Goal: Information Seeking & Learning: Understand process/instructions

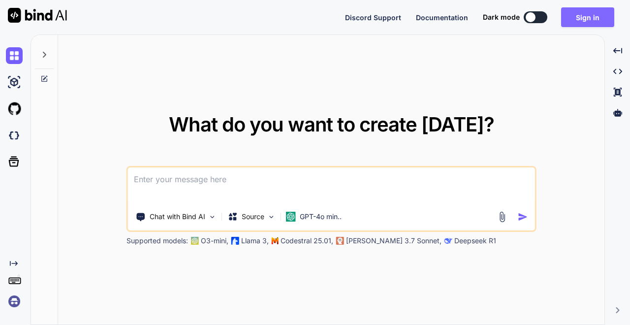
click at [572, 18] on button "Sign in" at bounding box center [587, 17] width 53 height 20
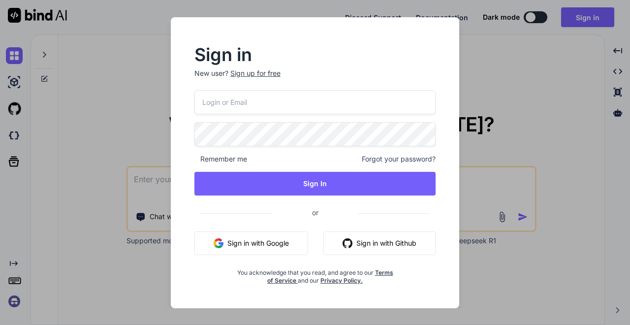
click at [241, 246] on button "Sign in with Google" at bounding box center [252, 243] width 114 height 24
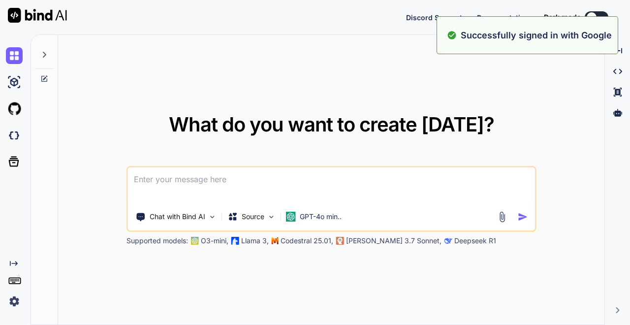
click at [17, 301] on img at bounding box center [14, 301] width 17 height 17
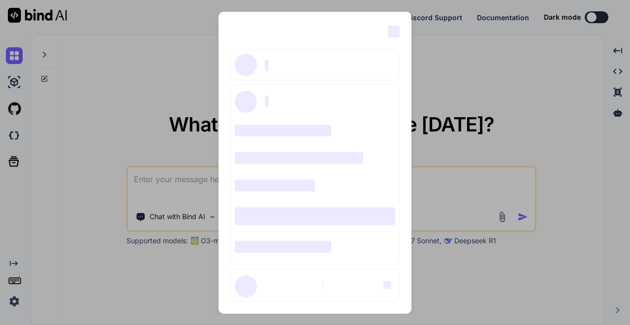
click at [96, 151] on div "‌ ‌ ‌ ‌ ‌ ‌ ‌ ‌ ‌ ‌ ‌ ‌ ‌ ‌ ‌" at bounding box center [315, 162] width 630 height 325
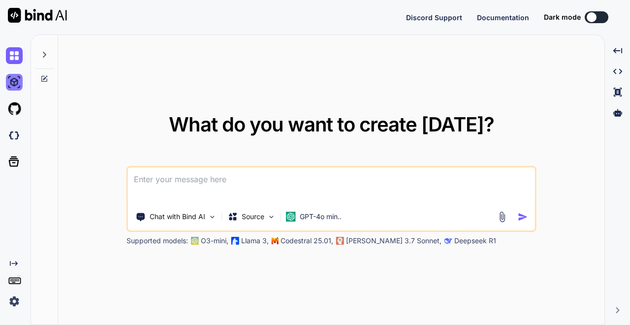
click at [18, 86] on img at bounding box center [14, 82] width 17 height 17
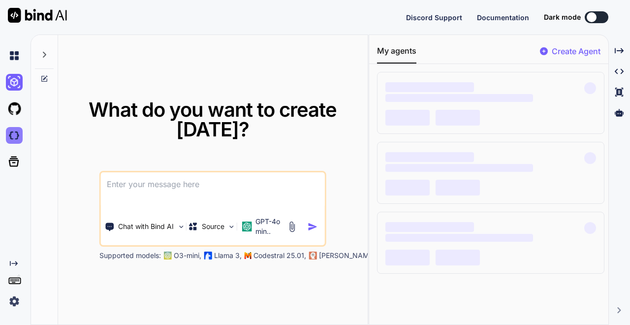
click at [13, 141] on img at bounding box center [14, 135] width 17 height 17
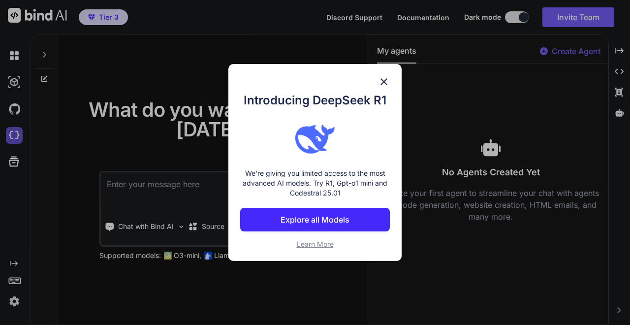
type textarea "x"
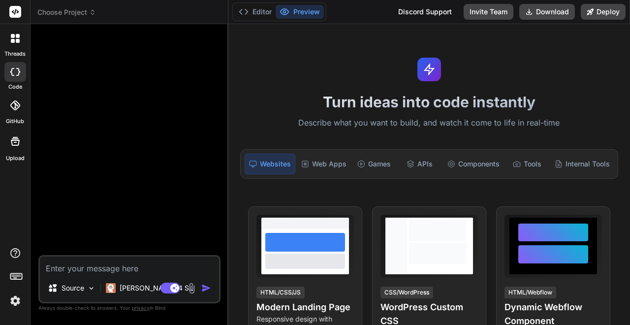
click at [14, 302] on img at bounding box center [15, 301] width 17 height 17
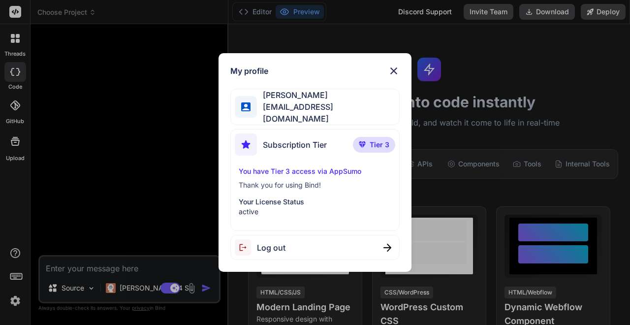
click at [373, 140] on span "Tier 3" at bounding box center [380, 145] width 20 height 10
click at [316, 173] on p "You have Tier 3 access via AppSumo" at bounding box center [315, 171] width 152 height 10
click at [315, 169] on p "You have Tier 3 access via AppSumo" at bounding box center [315, 171] width 152 height 10
click at [309, 190] on div "You have Tier 3 access via AppSumo Thank you for using Bind! Your License Statu…" at bounding box center [315, 191] width 160 height 50
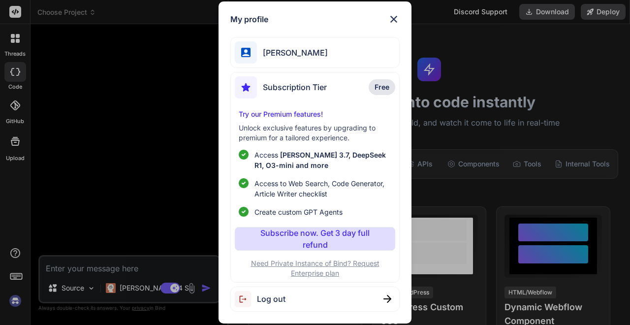
scroll to position [20, 0]
click at [396, 22] on img at bounding box center [394, 19] width 12 height 12
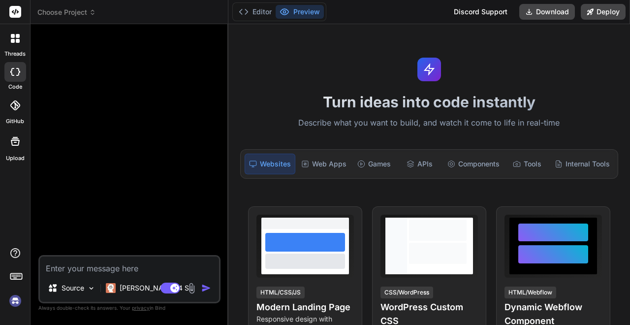
click at [12, 303] on img at bounding box center [15, 301] width 17 height 17
click at [18, 301] on img at bounding box center [15, 301] width 17 height 17
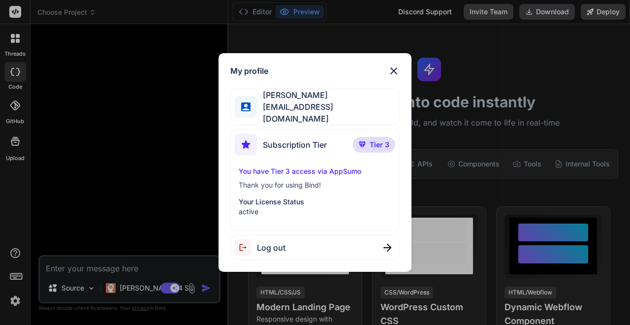
click at [343, 172] on p "You have Tier 3 access via AppSumo" at bounding box center [315, 171] width 152 height 10
click at [382, 140] on span "Tier 3" at bounding box center [380, 145] width 20 height 10
click at [395, 70] on img at bounding box center [394, 71] width 12 height 12
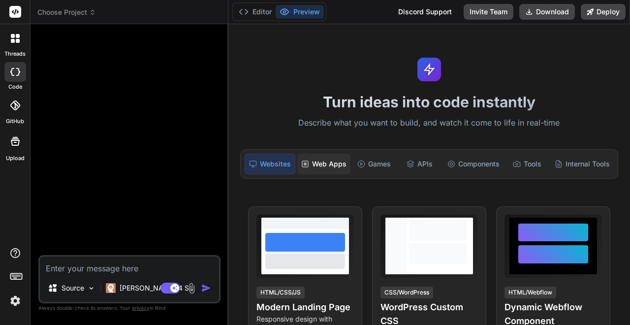
click at [326, 166] on div "Web Apps" at bounding box center [323, 164] width 53 height 21
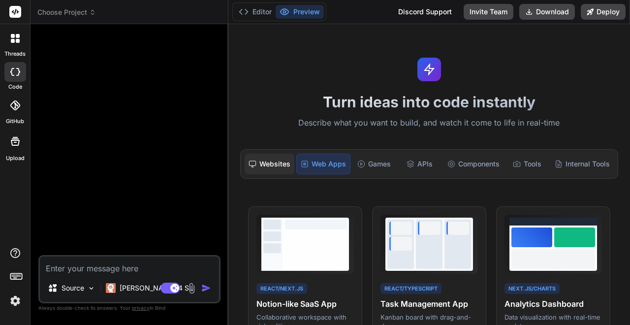
click at [286, 165] on div "Websites" at bounding box center [270, 164] width 50 height 21
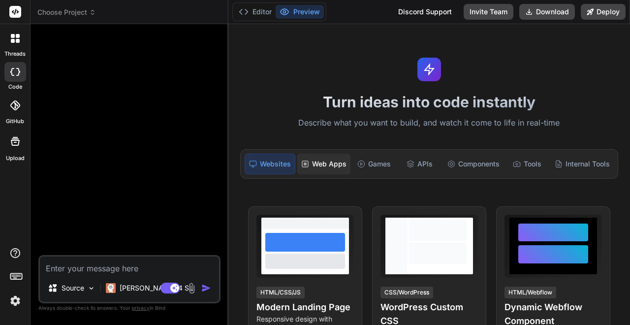
click at [323, 164] on div "Web Apps" at bounding box center [323, 164] width 53 height 21
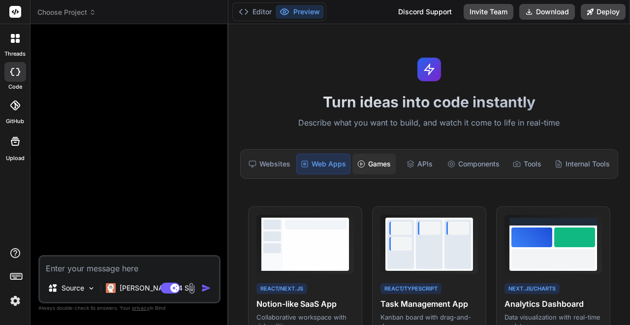
click at [361, 163] on icon at bounding box center [362, 164] width 8 height 8
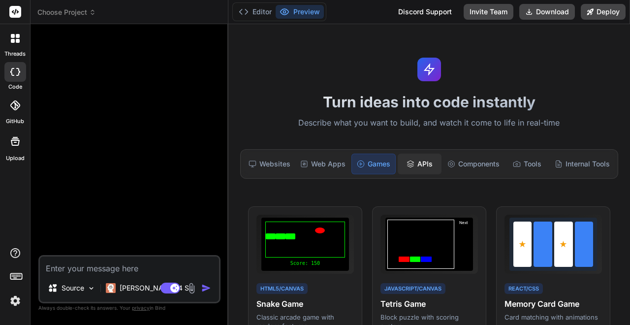
click at [423, 163] on div "APIs" at bounding box center [419, 164] width 43 height 21
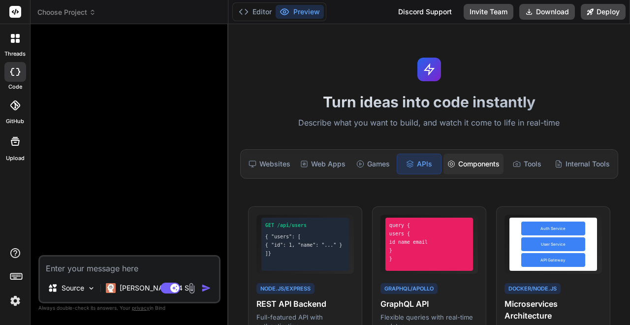
click at [485, 166] on div "Components" at bounding box center [474, 164] width 60 height 21
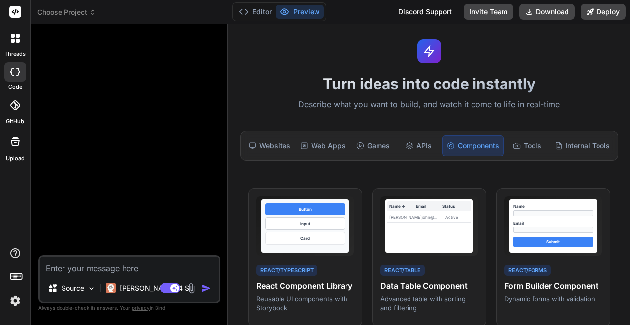
scroll to position [19, 0]
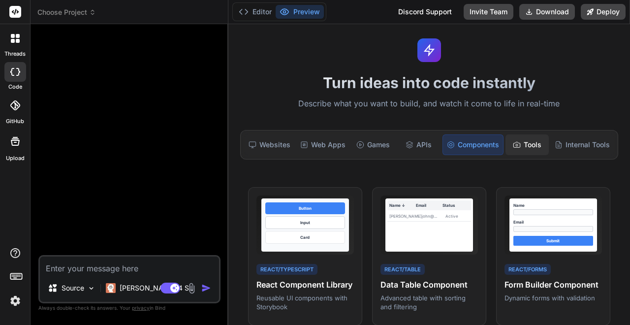
click at [523, 149] on div "Tools" at bounding box center [527, 144] width 43 height 21
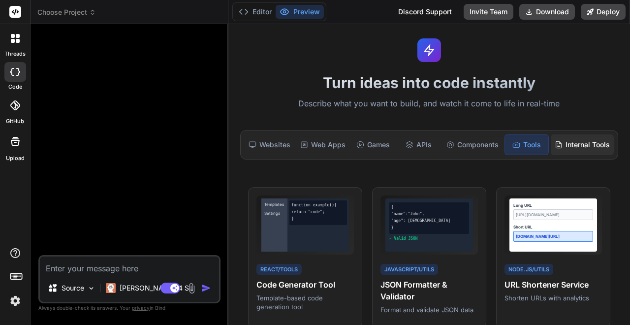
click at [574, 144] on div "Internal Tools" at bounding box center [582, 144] width 63 height 21
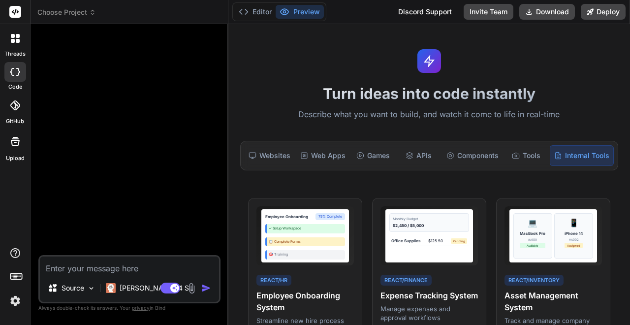
scroll to position [0, 0]
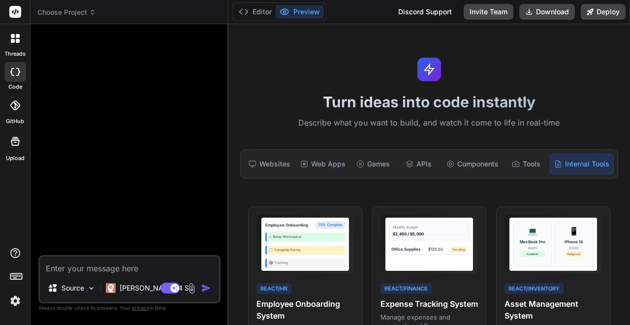
click at [68, 269] on textarea at bounding box center [129, 266] width 179 height 18
click at [77, 285] on p "Source" at bounding box center [73, 288] width 23 height 10
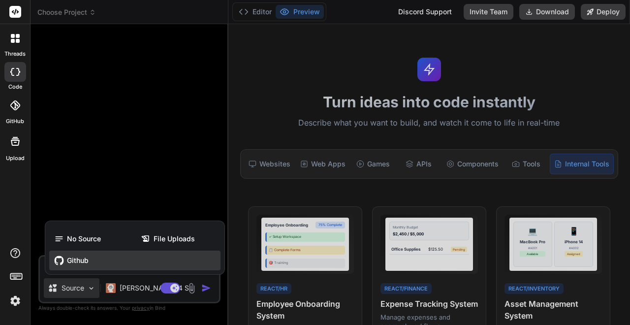
click at [85, 265] on span "Github" at bounding box center [78, 261] width 22 height 10
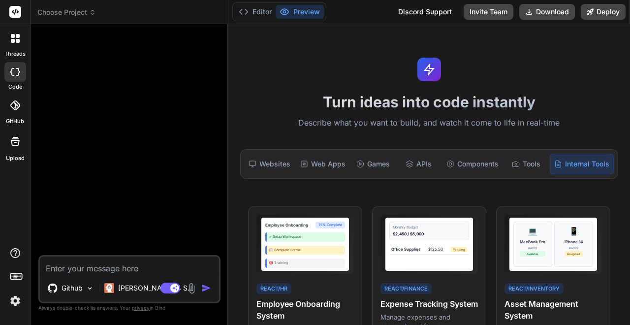
click at [20, 103] on div at bounding box center [15, 106] width 22 height 22
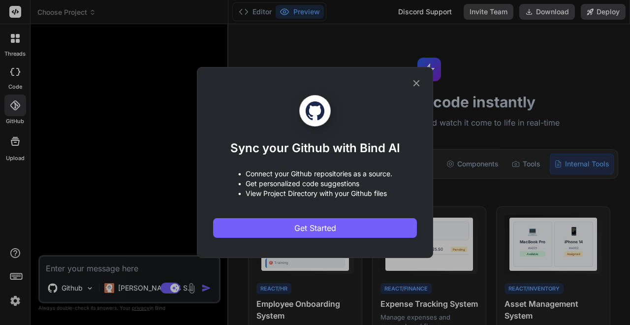
click at [276, 216] on div "Sync your Github with Bind AI • Connect your Github repositories as a source. •…" at bounding box center [315, 166] width 204 height 143
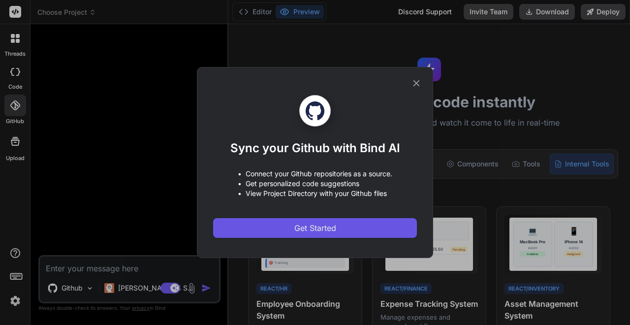
click at [275, 225] on button "Get Started" at bounding box center [315, 228] width 204 height 20
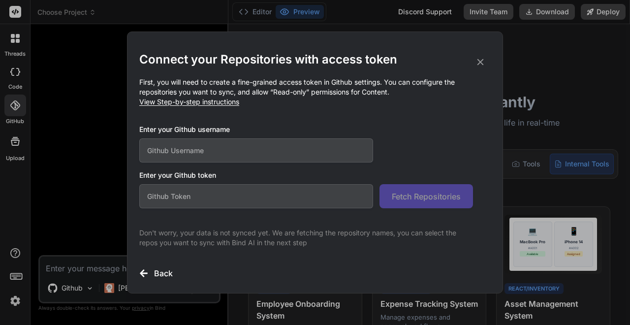
click at [223, 156] on input "text" at bounding box center [256, 150] width 234 height 24
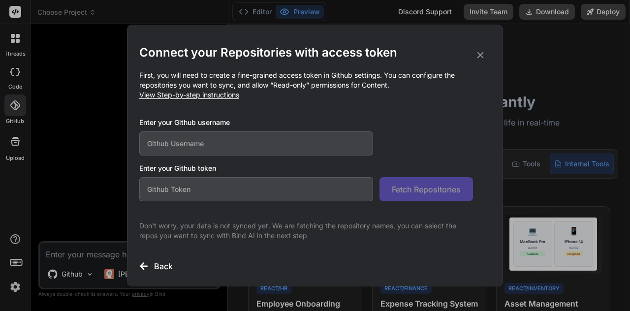
type textarea "x"
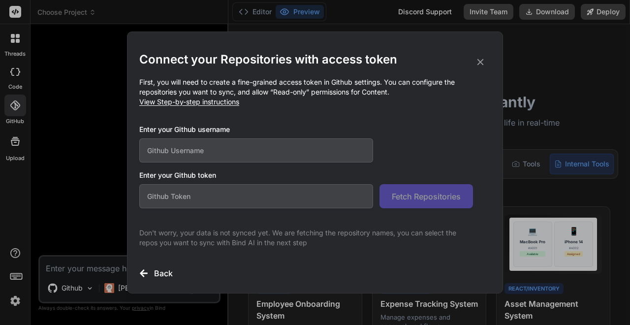
click at [231, 157] on input "text" at bounding box center [256, 150] width 234 height 24
type input "harishtalluri94"
click at [319, 203] on input "text" at bounding box center [256, 196] width 234 height 24
drag, startPoint x: 551, startPoint y: 98, endPoint x: 567, endPoint y: 83, distance: 22.0
click at [551, 98] on div "Connect your Repositories with access token First, you will need to create a fi…" at bounding box center [315, 162] width 630 height 325
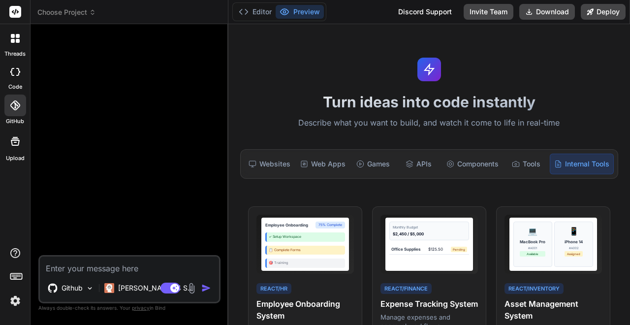
click at [17, 102] on icon at bounding box center [15, 105] width 10 height 10
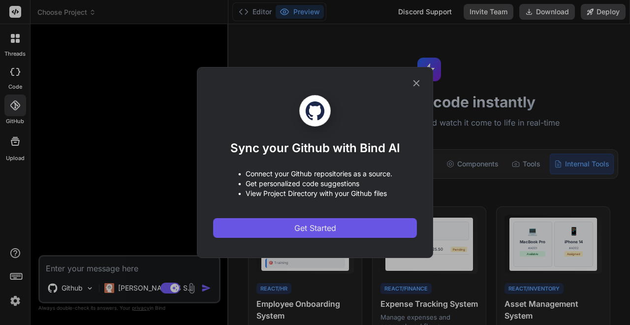
click at [251, 230] on button "Get Started" at bounding box center [315, 228] width 204 height 20
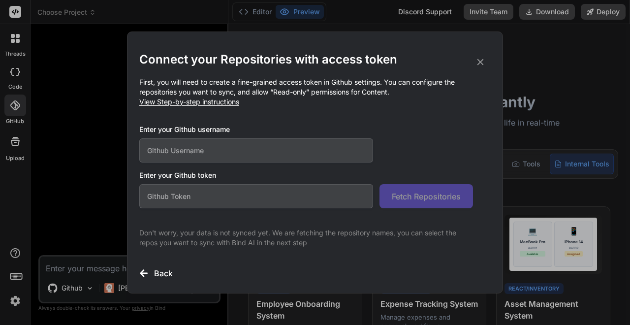
click at [200, 103] on span "View Step-by-step instructions" at bounding box center [189, 102] width 100 height 8
click at [242, 140] on input "text" at bounding box center [256, 150] width 234 height 24
type input "harishtalluri94"
paste input "github_pat_11BXNFRFY0bQ8VcKJE4GZD_c2TdPcc3E8RLz9AZKV9MMxem5YrMcvUypSRpq2QM45GKV…"
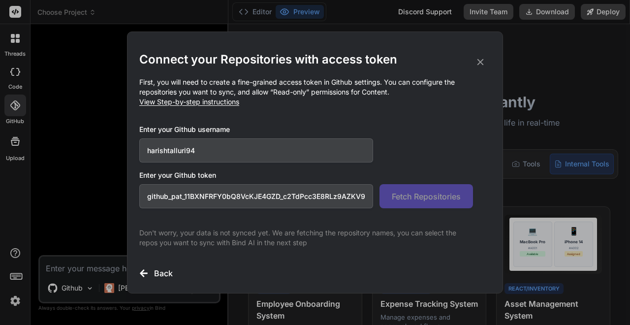
scroll to position [0, 185]
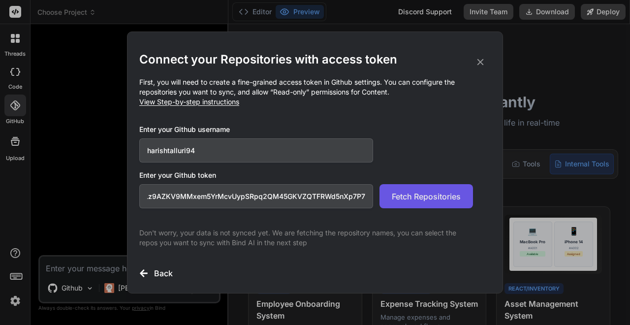
type input "github_pat_11BXNFRFY0bQ8VcKJE4GZD_c2TdPcc3E8RLz9AZKV9MMxem5YrMcvUypSRpq2QM45GKV…"
click at [454, 196] on span "Fetch Repositories" at bounding box center [426, 197] width 69 height 12
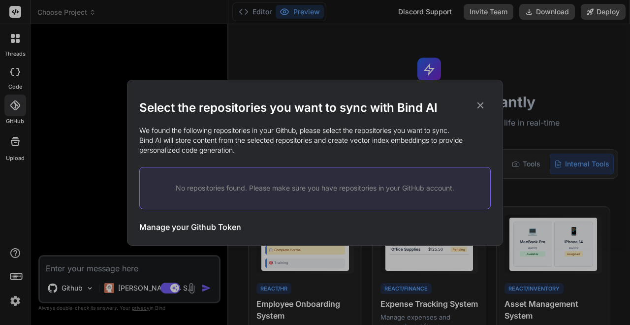
click at [481, 105] on icon at bounding box center [481, 105] width 6 height 6
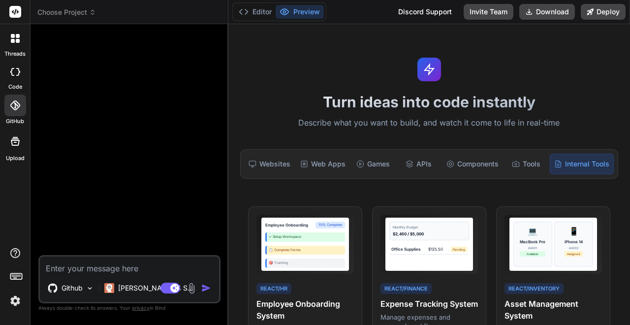
click at [13, 113] on div at bounding box center [15, 106] width 22 height 22
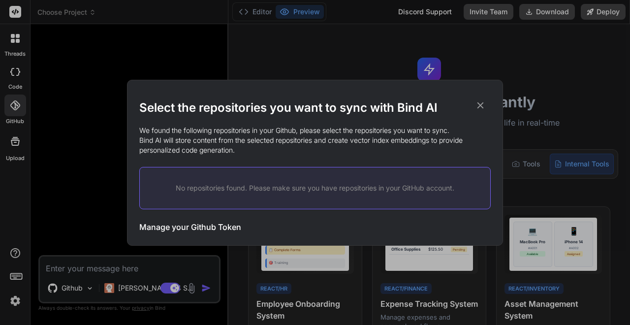
click at [210, 226] on h3 "Manage your Github Token" at bounding box center [190, 227] width 102 height 12
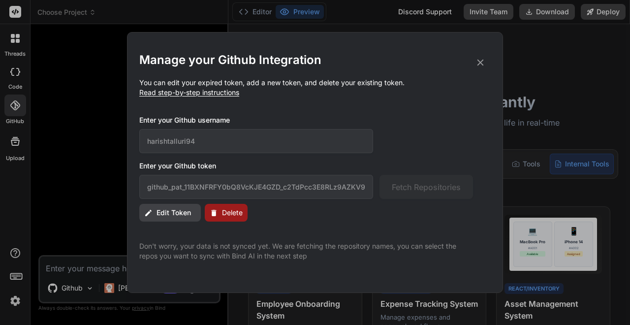
click at [478, 63] on icon at bounding box center [480, 62] width 11 height 11
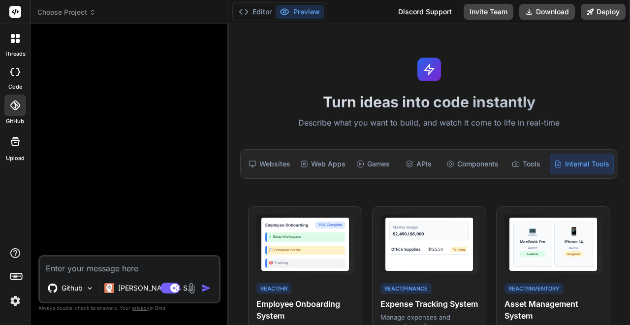
click at [16, 76] on div at bounding box center [15, 72] width 22 height 20
type textarea "x"
click at [14, 105] on icon at bounding box center [15, 105] width 10 height 10
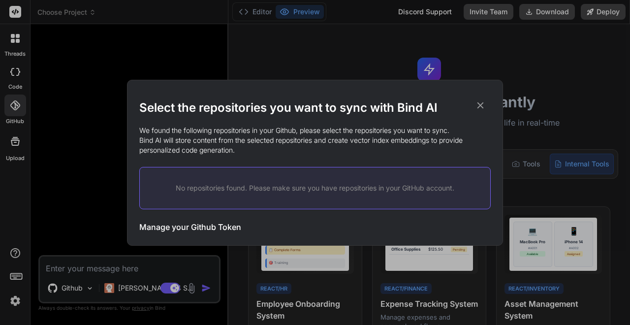
click at [14, 105] on div "Select the repositories you want to sync with Bind AI We found the following re…" at bounding box center [315, 162] width 630 height 325
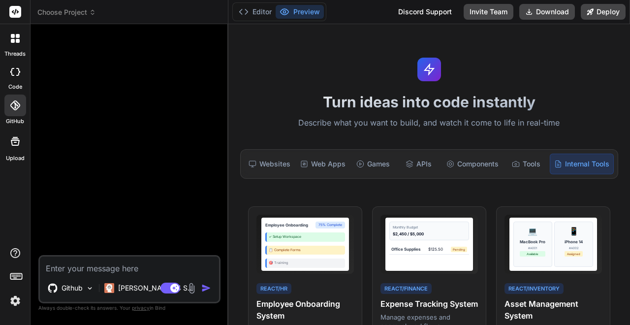
click at [14, 105] on icon at bounding box center [15, 105] width 10 height 10
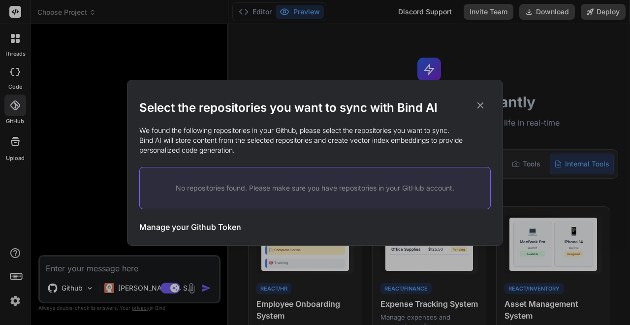
click at [190, 187] on p "No repositories found. Please make sure you have repositories in your GitHub ac…" at bounding box center [315, 188] width 319 height 10
click at [230, 202] on div "No repositories found. Please make sure you have repositories in your GitHub ac…" at bounding box center [315, 188] width 352 height 42
click at [365, 185] on p "No repositories found. Please make sure you have repositories in your GitHub ac…" at bounding box center [315, 188] width 319 height 10
click at [451, 198] on div "No repositories found. Please make sure you have repositories in your GitHub ac…" at bounding box center [315, 188] width 352 height 42
click at [485, 105] on icon at bounding box center [480, 105] width 11 height 11
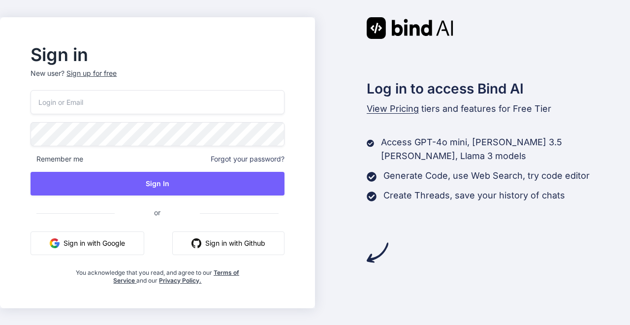
click at [67, 247] on button "Sign in with Google" at bounding box center [88, 243] width 114 height 24
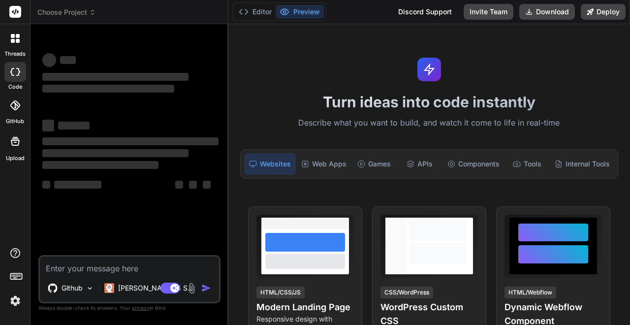
click at [14, 105] on icon at bounding box center [15, 105] width 10 height 10
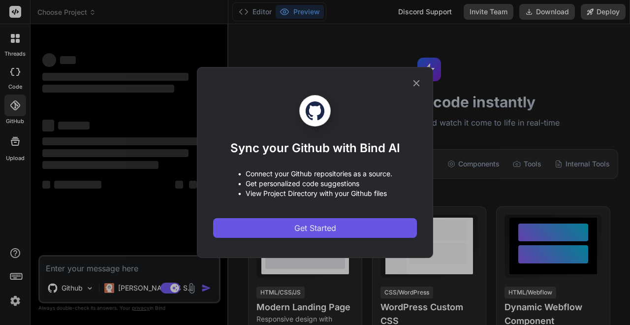
click at [268, 220] on button "Get Started" at bounding box center [315, 228] width 204 height 20
type textarea "x"
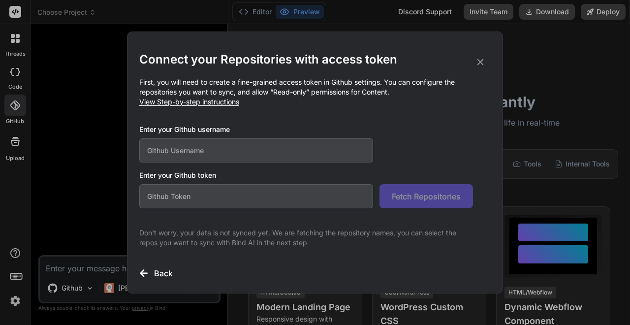
click at [482, 60] on icon at bounding box center [480, 62] width 11 height 11
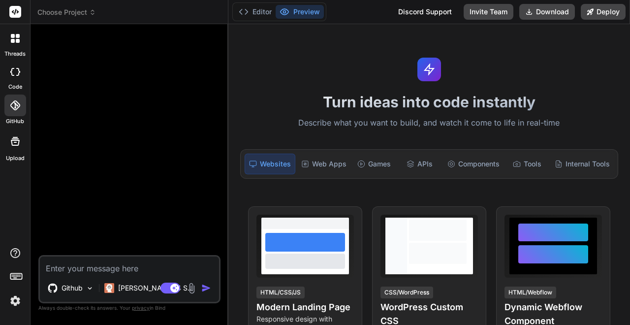
click at [22, 303] on img at bounding box center [15, 301] width 17 height 17
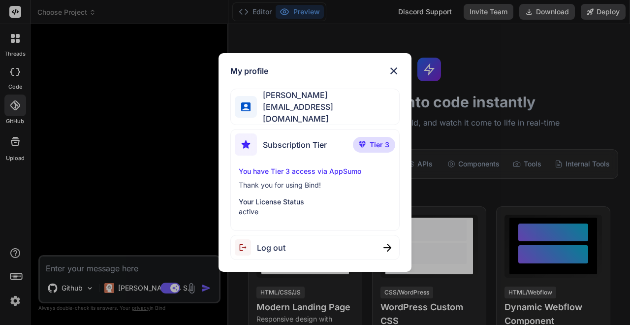
click at [264, 243] on span "Log out" at bounding box center [271, 248] width 29 height 12
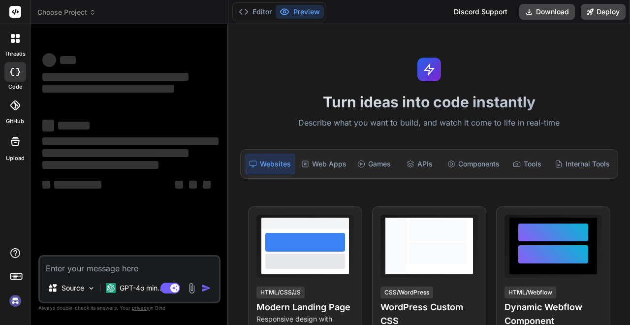
click at [18, 35] on icon at bounding box center [18, 36] width 4 height 4
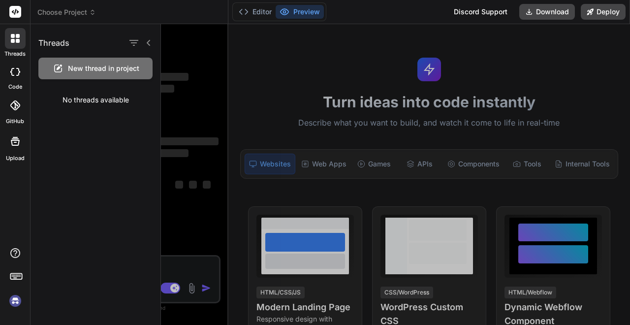
click at [92, 72] on span "New thread in project" at bounding box center [103, 69] width 71 height 10
type textarea "x"
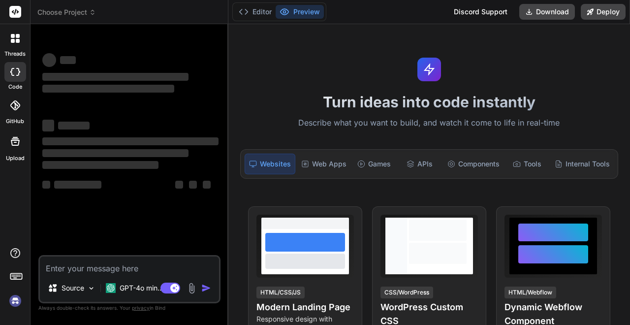
click at [18, 15] on rect at bounding box center [15, 12] width 12 height 12
click at [16, 14] on rect at bounding box center [15, 12] width 12 height 12
type textarea "x"
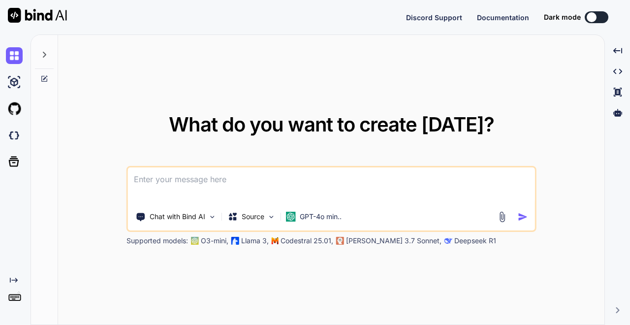
type textarea "x"
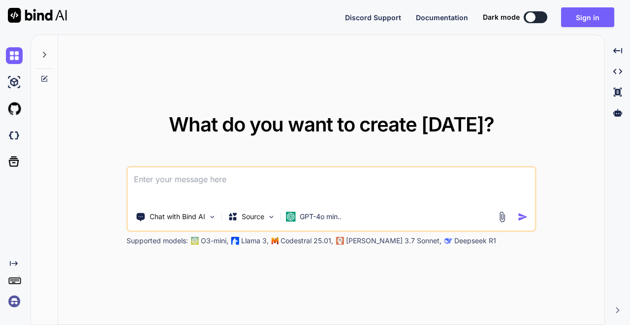
click at [15, 299] on img at bounding box center [14, 301] width 17 height 17
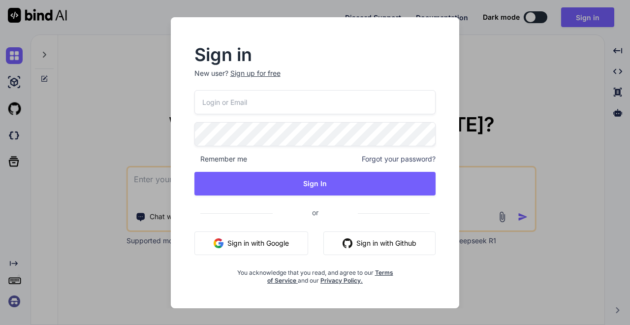
click at [242, 252] on button "Sign in with Google" at bounding box center [252, 243] width 114 height 24
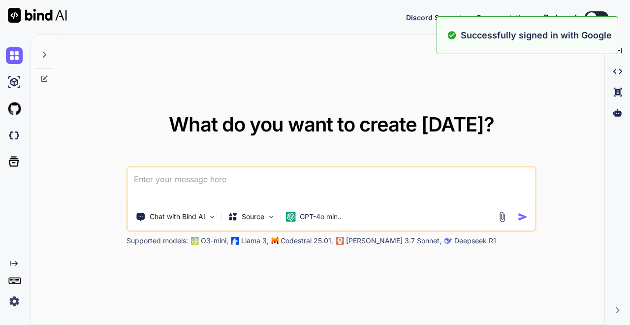
drag, startPoint x: 203, startPoint y: 129, endPoint x: 194, endPoint y: 139, distance: 14.0
click at [203, 128] on span "What do you want to create [DATE]?" at bounding box center [332, 124] width 326 height 24
click at [175, 185] on textarea at bounding box center [331, 185] width 407 height 36
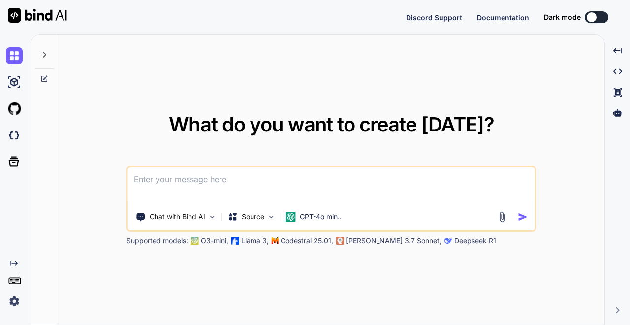
click at [171, 191] on textarea at bounding box center [331, 185] width 407 height 36
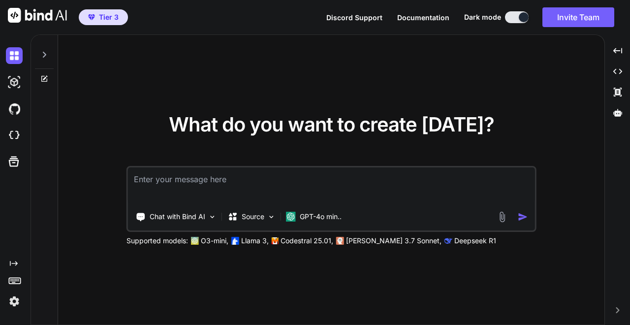
click at [173, 227] on div "Chat with Bind AI Source GPT-4o min.." at bounding box center [332, 199] width 410 height 66
click at [171, 214] on p "Chat with Bind AI" at bounding box center [178, 217] width 56 height 10
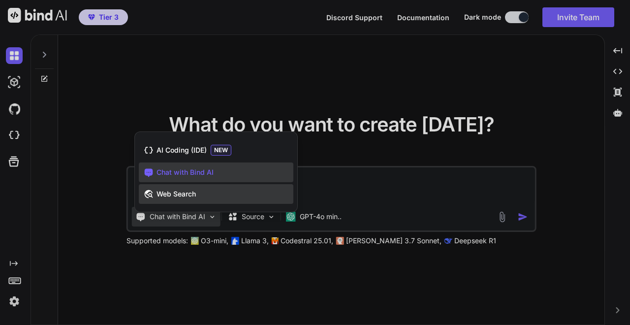
click at [182, 195] on span "Web Search" at bounding box center [176, 194] width 39 height 10
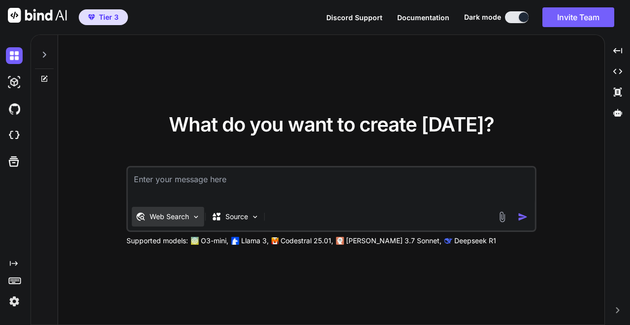
click at [186, 214] on p "Web Search" at bounding box center [169, 217] width 39 height 10
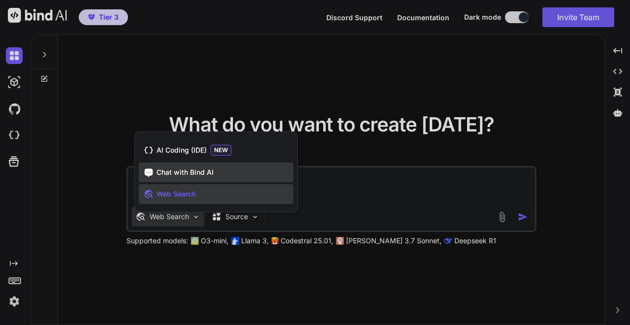
click at [179, 173] on span "Chat with Bind AI" at bounding box center [185, 172] width 57 height 10
type textarea "x"
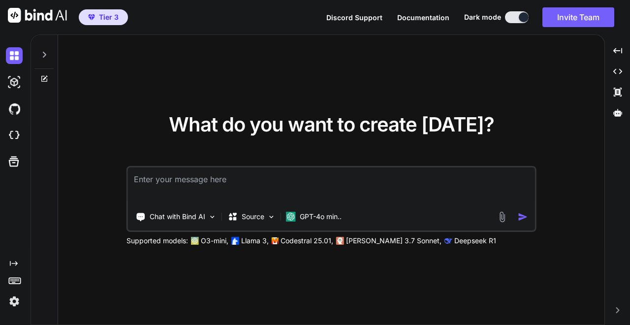
click at [199, 183] on textarea at bounding box center [331, 185] width 407 height 36
type textarea "s"
type textarea "x"
type textarea "se"
type textarea "x"
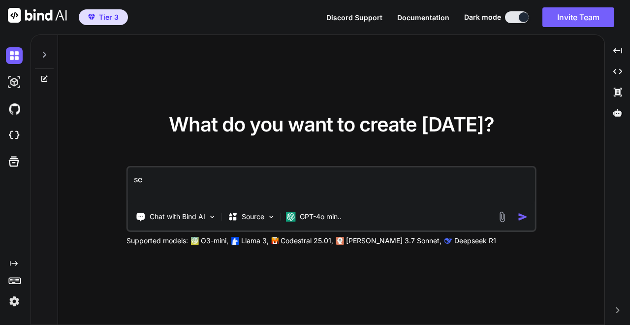
type textarea "set"
type textarea "x"
type textarea "setu"
type textarea "x"
type textarea "setup"
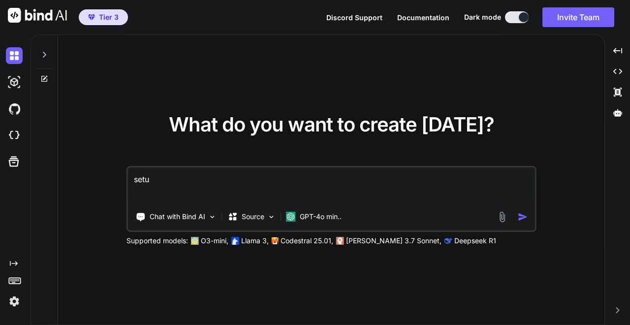
type textarea "x"
type textarea "setup"
type textarea "x"
type textarea "setup g"
type textarea "x"
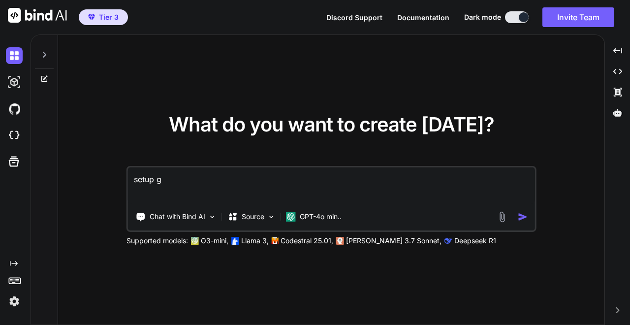
type textarea "setup gi"
type textarea "x"
type textarea "setup git"
type textarea "x"
type textarea "setup gith"
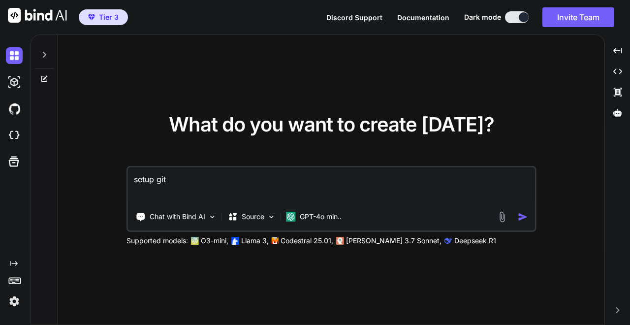
type textarea "x"
type textarea "setup githu"
type textarea "x"
type textarea "setup github"
type textarea "x"
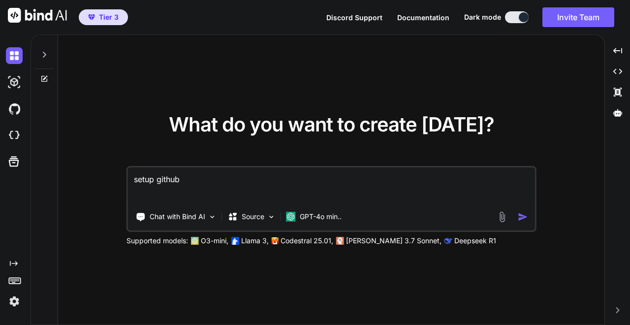
type textarea "setup github"
type textarea "x"
type textarea "setup github s"
type textarea "x"
type textarea "setup github ss"
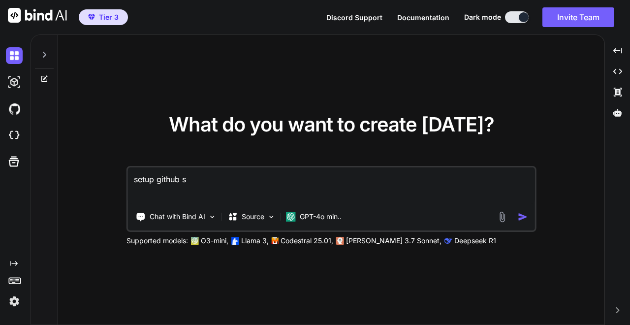
type textarea "x"
type textarea "setup github ssh"
type textarea "x"
type textarea "setup github ssh"
type textarea "x"
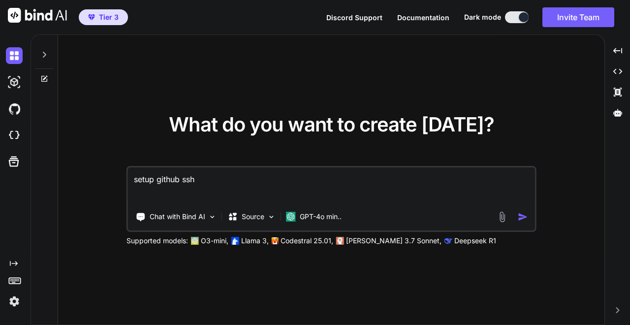
type textarea "setup github ssh t"
type textarea "x"
type textarea "setup github ssh to"
type textarea "x"
type textarea "setup github ssh tok"
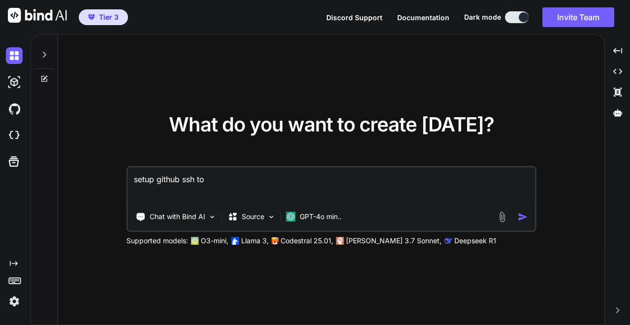
type textarea "x"
type textarea "setup github ssh toke"
type textarea "x"
type textarea "setup github ssh token"
type textarea "x"
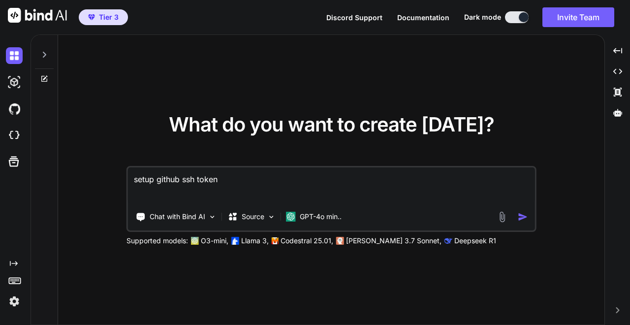
type textarea "setup github ssh tokens"
type textarea "x"
type textarea "setup github ssh tokens"
type textarea "x"
type textarea "setup github ssh tokens w"
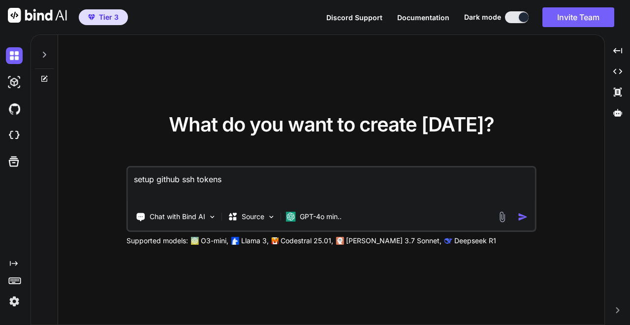
type textarea "x"
type textarea "setup github ssh tokens wi"
type textarea "x"
type textarea "setup github ssh tokens wit"
type textarea "x"
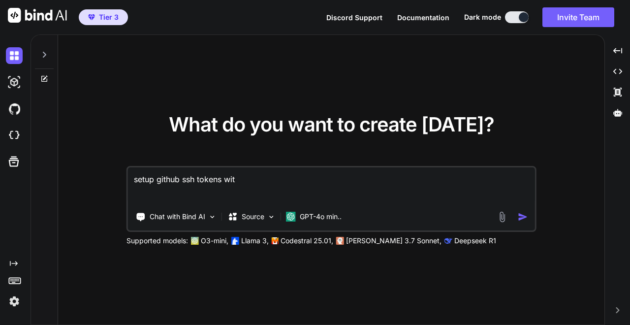
type textarea "setup github ssh tokens with"
type textarea "x"
type textarea "setup github ssh tokens with"
type textarea "x"
type textarea "setup github ssh tokens with m"
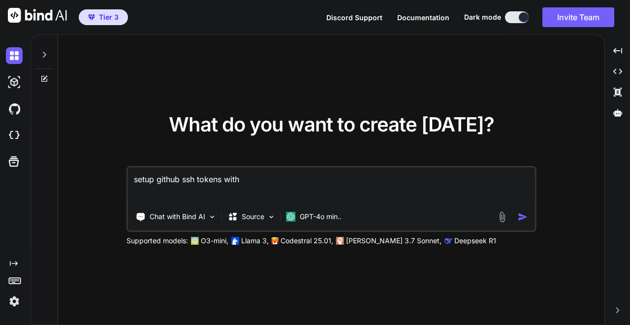
type textarea "x"
type textarea "setup github ssh tokens with mu"
type textarea "x"
type textarea "setup github ssh tokens with mul"
type textarea "x"
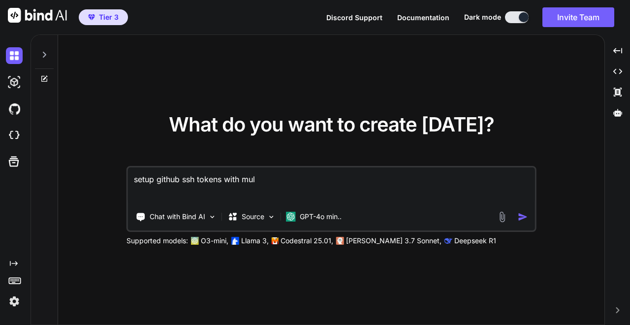
type textarea "setup github ssh tokens with mult"
type textarea "x"
type textarea "setup github ssh tokens with multi"
type textarea "x"
type textarea "setup github ssh tokens with multip"
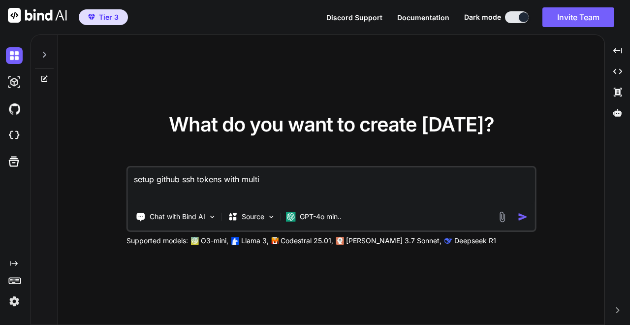
type textarea "x"
type textarea "setup github ssh tokens with multipl"
type textarea "x"
type textarea "setup github ssh tokens with multiple"
type textarea "x"
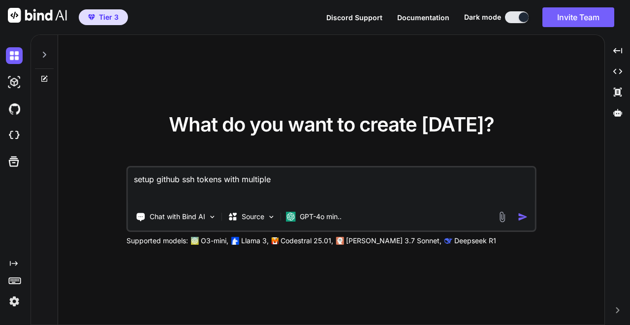
type textarea "setup github ssh tokens with multiple"
type textarea "x"
type textarea "setup github ssh tokens with multiple g"
type textarea "x"
type textarea "setup github ssh tokens with multiple gi"
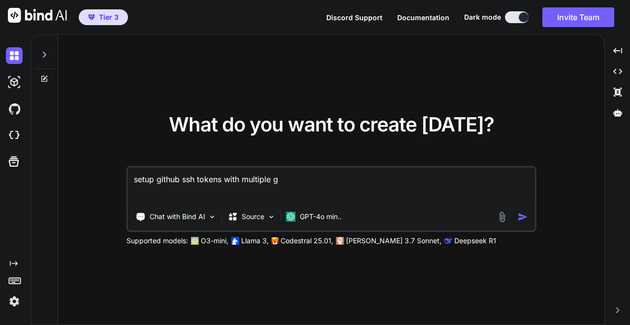
type textarea "x"
type textarea "setup github ssh tokens with multiple git"
type textarea "x"
type textarea "setup github ssh tokens with multiple gith"
type textarea "x"
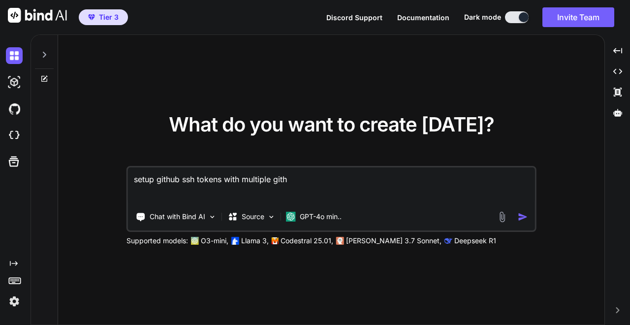
type textarea "setup github ssh tokens with multiple githu"
type textarea "x"
type textarea "setup github ssh tokens with multiple github"
type textarea "x"
type textarea "setup github ssh tokens with multiple github"
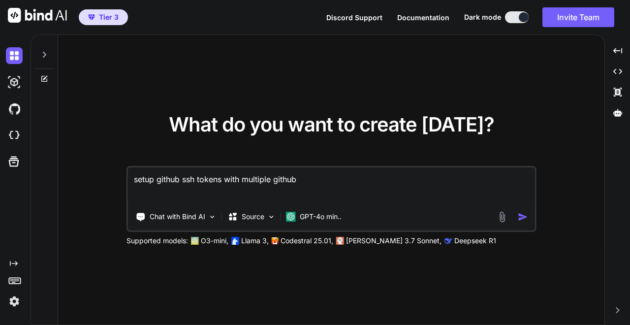
type textarea "x"
type textarea "setup github ssh tokens with multiple github a"
type textarea "x"
type textarea "setup github ssh tokens with multiple github ac"
type textarea "x"
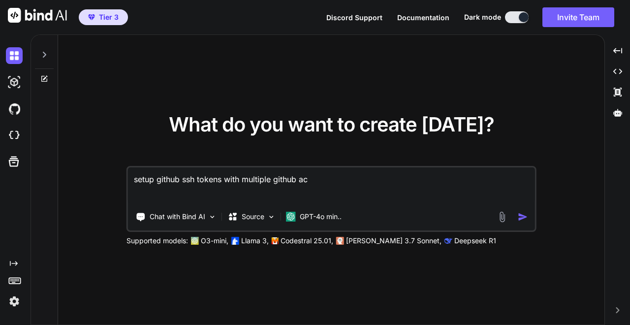
type textarea "setup github ssh tokens with multiple github acc"
type textarea "x"
type textarea "setup github ssh tokens with multiple github acco"
type textarea "x"
type textarea "setup github ssh tokens with multiple github accou"
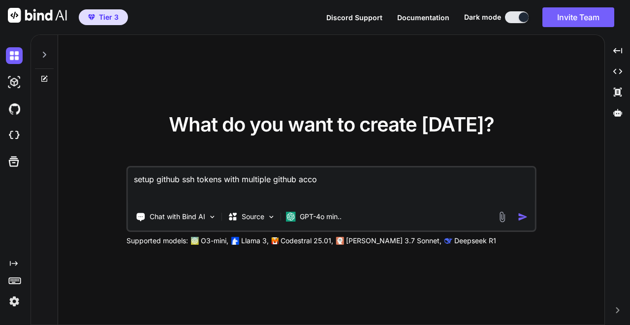
type textarea "x"
type textarea "setup github ssh tokens with multiple github accoun"
type textarea "x"
type textarea "setup github ssh tokens with multiple github account"
type textarea "x"
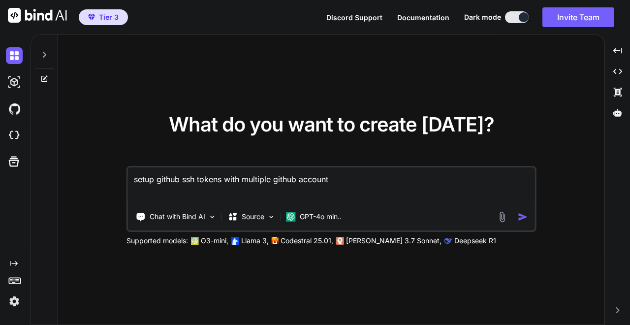
type textarea "setup github ssh tokens with multiple github accounts"
type textarea "x"
type textarea "setup github ssh tokens with multiple github accounts"
type textarea "x"
type textarea "setup github ssh tokens with multiple github accounts i"
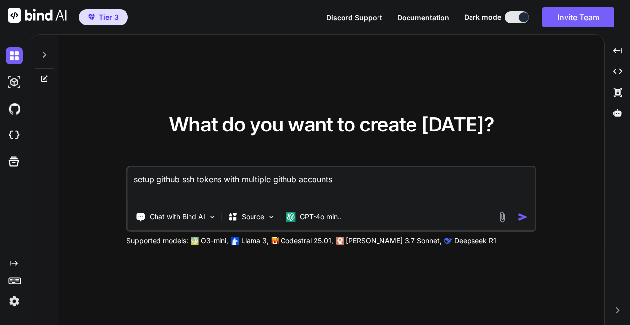
type textarea "x"
type textarea "setup github ssh tokens with multiple github accounts in"
type textarea "x"
type textarea "setup github ssh tokens with multiple github accounts in"
type textarea "x"
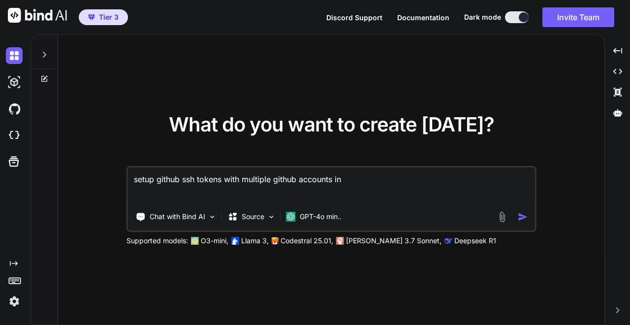
type textarea "setup github ssh tokens with multiple github accounts in m"
type textarea "x"
type textarea "setup github ssh tokens with multiple github accounts in ma"
type textarea "x"
type textarea "setup github ssh tokens with multiple github accounts in mac"
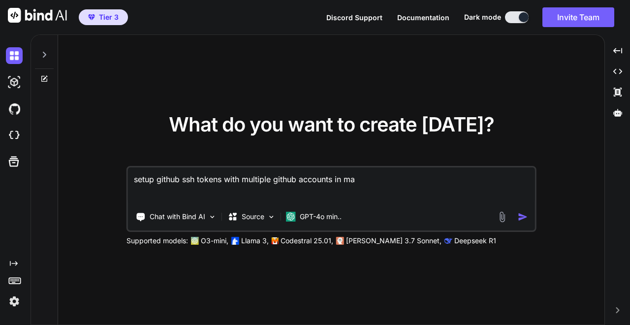
type textarea "x"
type textarea "setup github ssh tokens with multiple github accounts in macb"
type textarea "x"
type textarea "setup github ssh tokens with multiple github accounts in macbo"
type textarea "x"
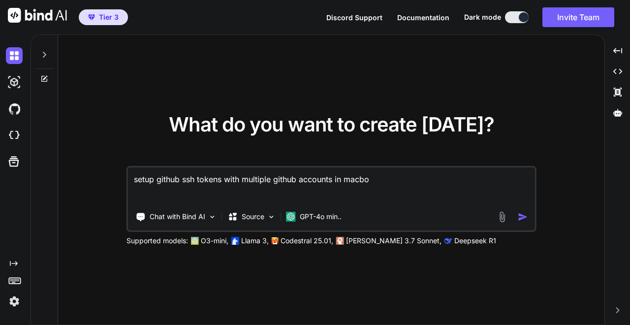
type textarea "setup github ssh tokens with multiple github accounts in macboo"
type textarea "x"
type textarea "setup github ssh tokens with multiple github accounts in macbook"
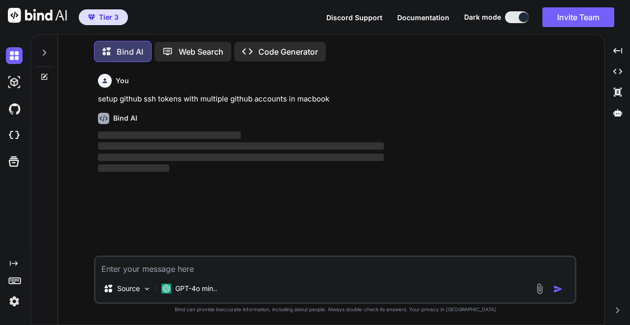
scroll to position [2, 0]
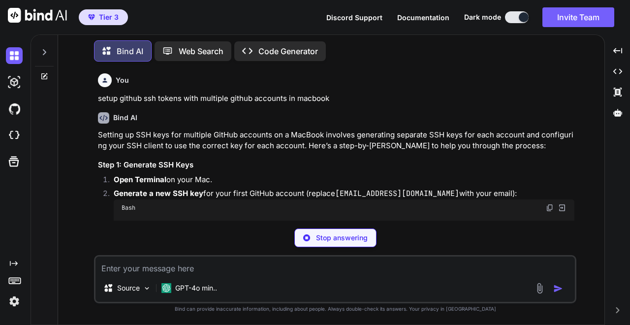
type textarea "x"
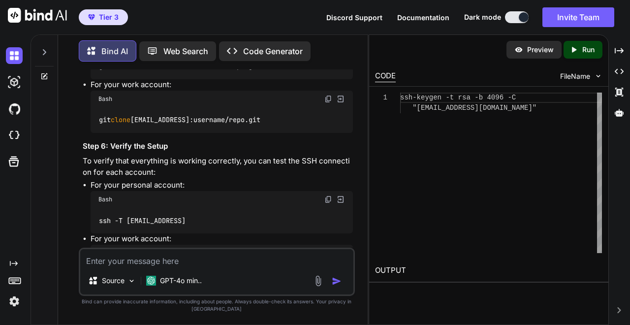
scroll to position [1085, 0]
